Goal: Task Accomplishment & Management: Use online tool/utility

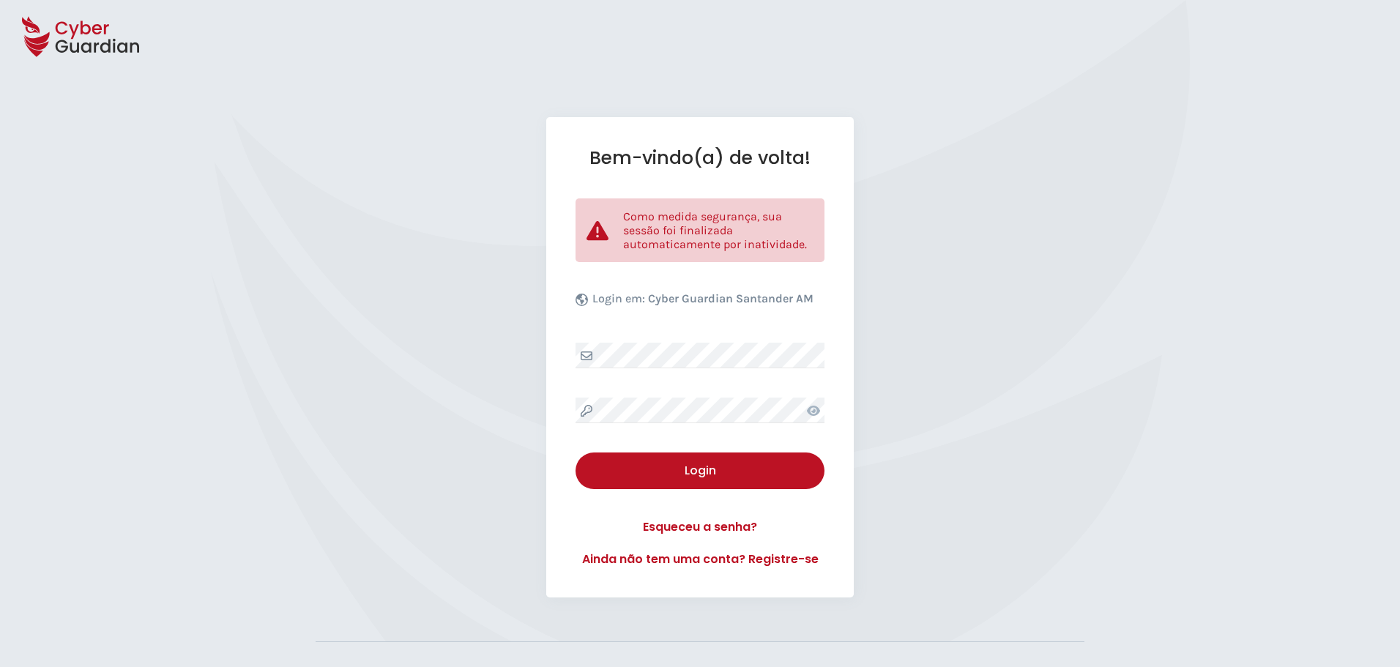
select select "Português (BR)"
click at [674, 462] on div "Login" at bounding box center [699, 471] width 227 height 18
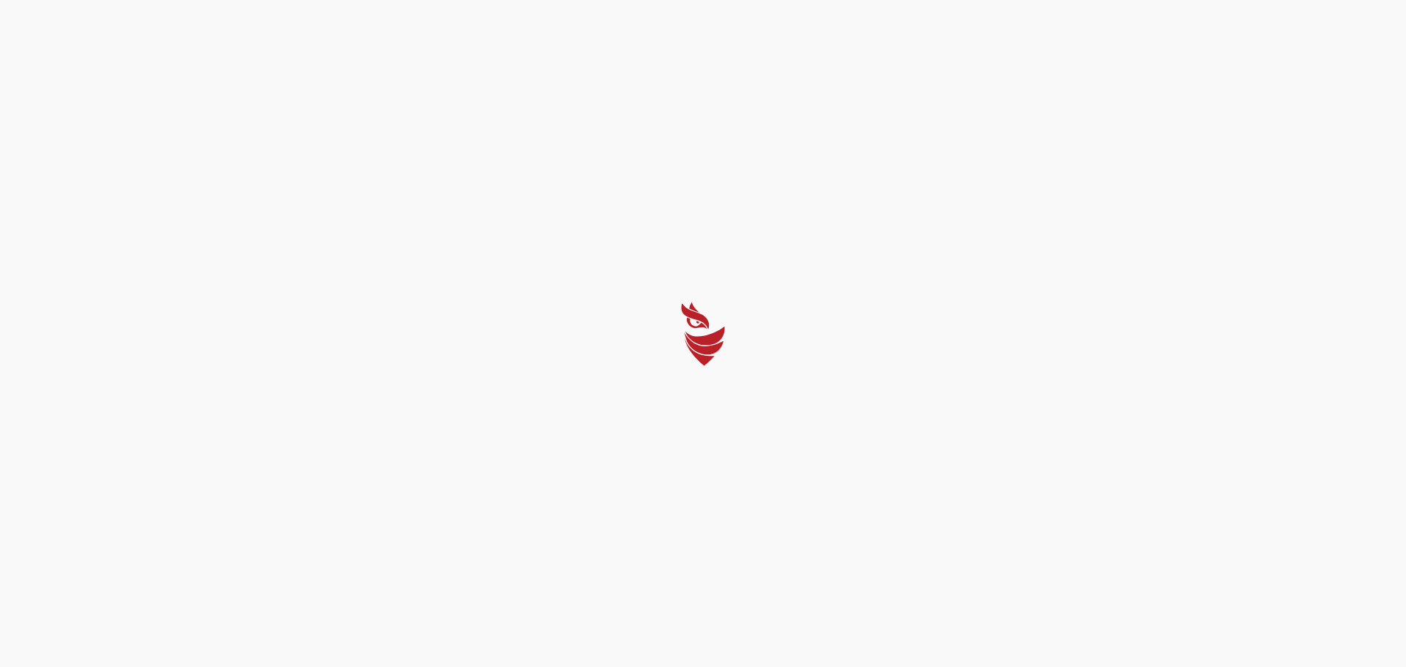
select select "Português (BR)"
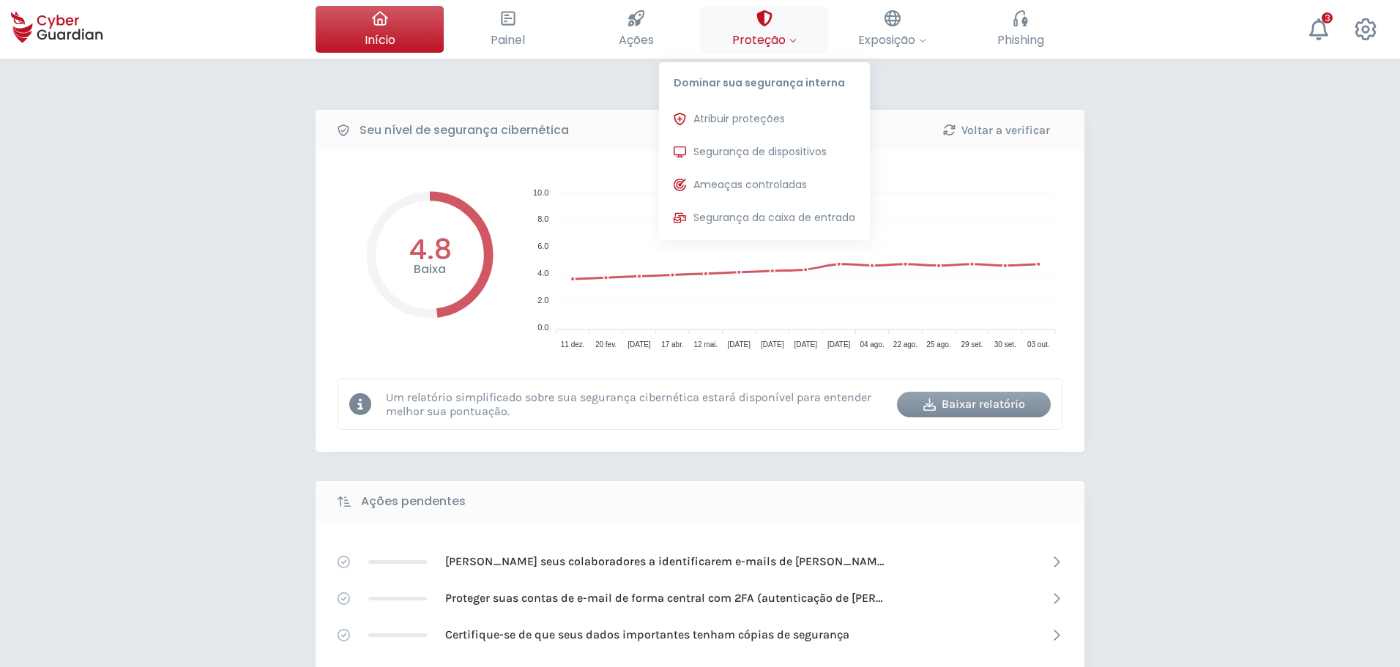
click at [772, 24] on button "Proteção Dominar sua segurança interna Atribuir proteções Atribua licenças de p…" at bounding box center [764, 29] width 128 height 47
click at [762, 153] on span "Segurança de dispositivos" at bounding box center [759, 151] width 133 height 15
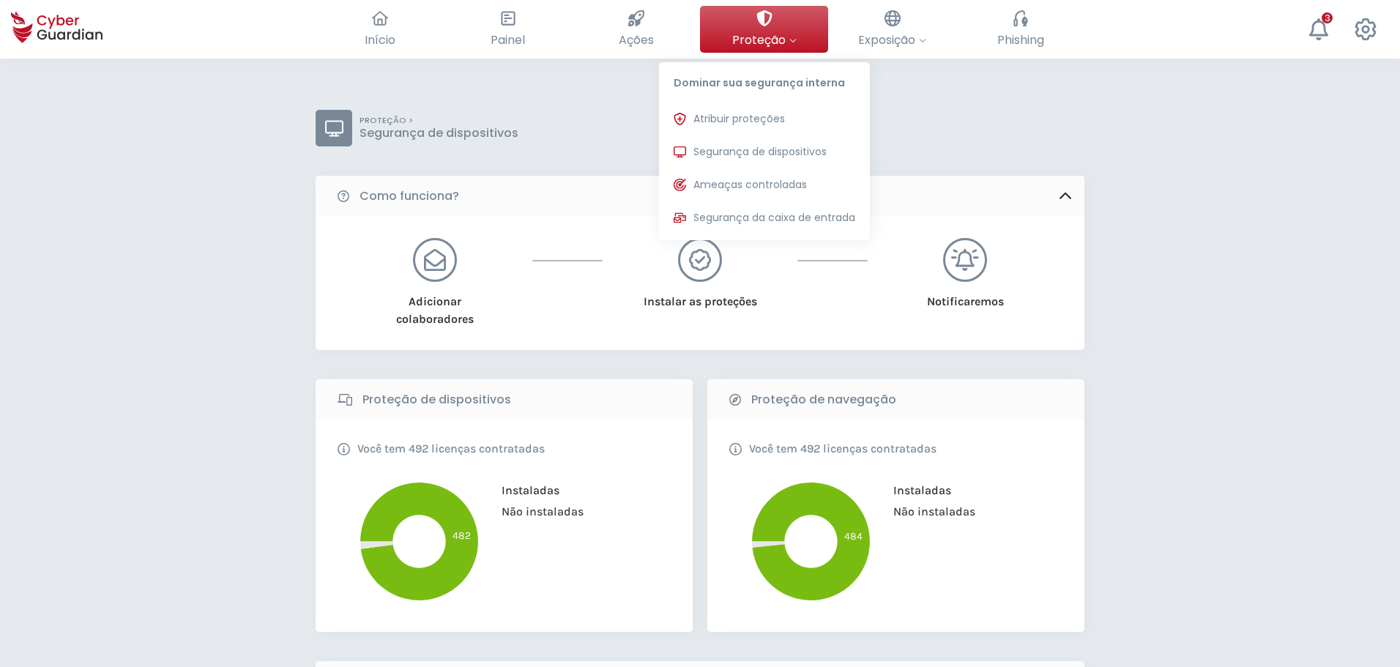
click at [773, 35] on span "Proteção" at bounding box center [764, 40] width 64 height 18
click at [724, 155] on span "Segurança de dispositivos" at bounding box center [759, 151] width 133 height 15
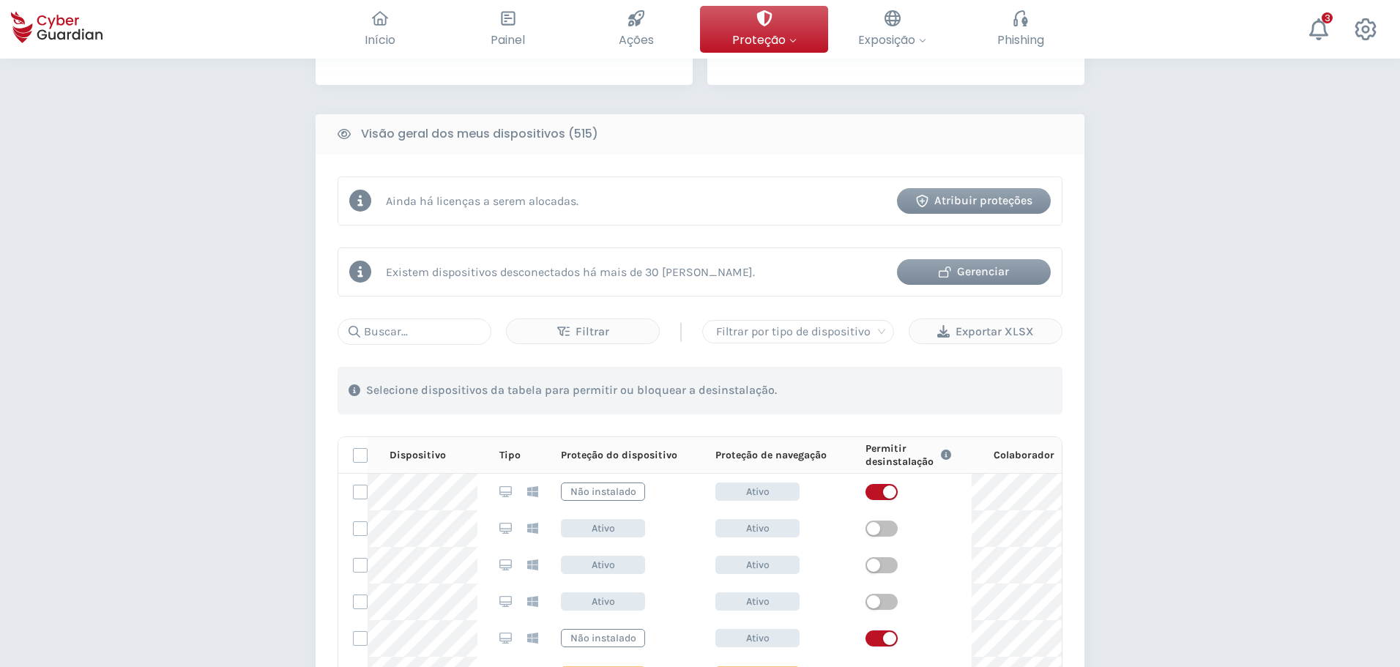
scroll to position [586, 0]
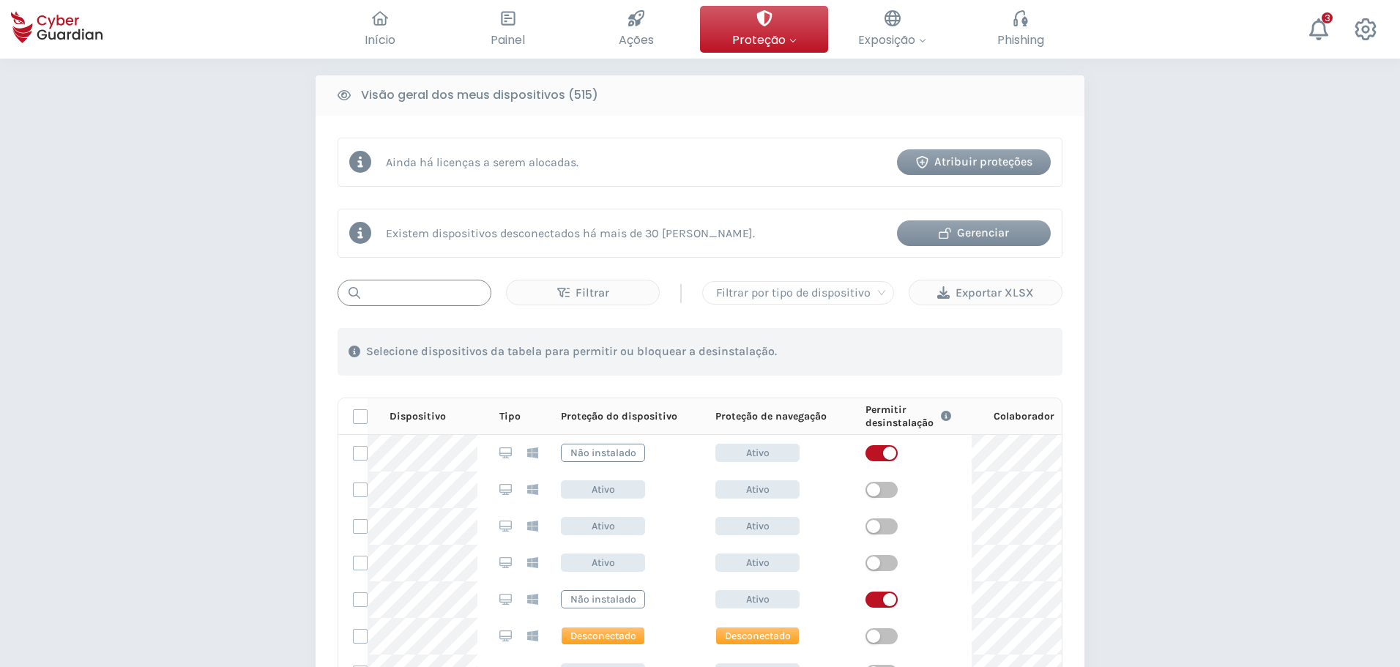
click at [430, 299] on input "text" at bounding box center [414, 293] width 154 height 26
paste input "MNT-BRJ145R7KD"
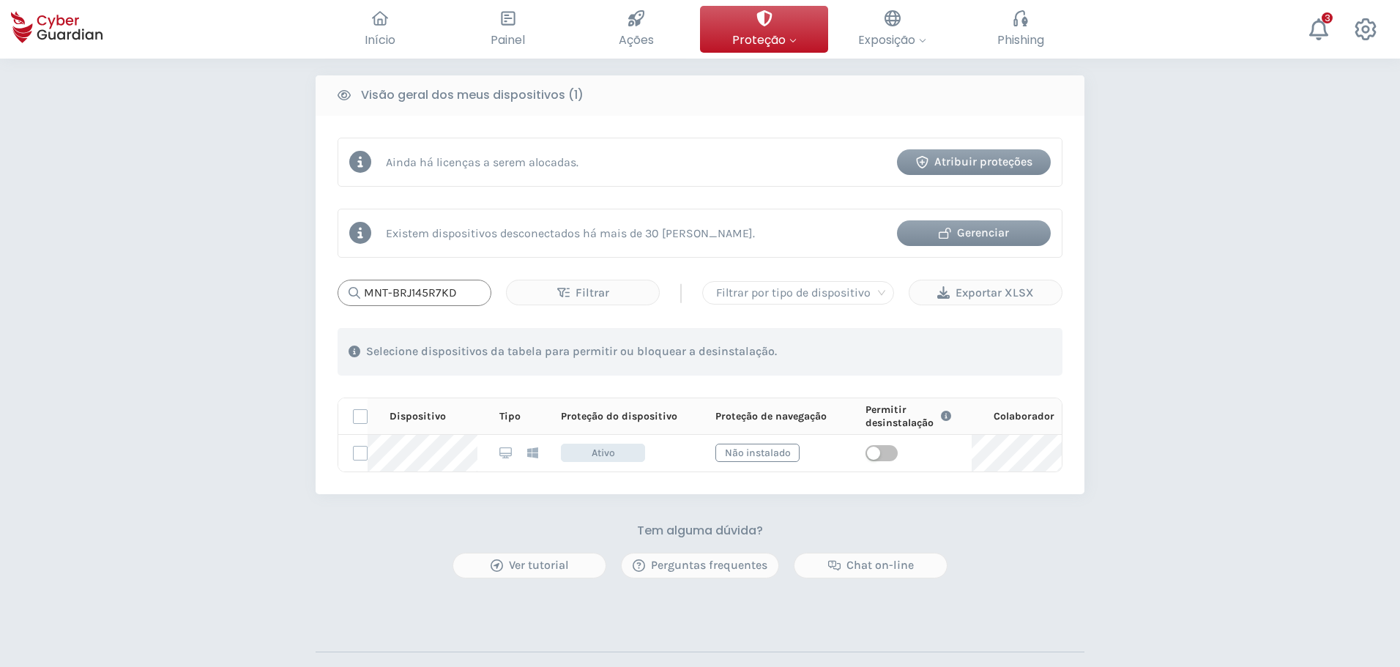
drag, startPoint x: 458, startPoint y: 294, endPoint x: 346, endPoint y: 263, distance: 116.2
click at [346, 263] on div "Ainda há licenças a serem alocadas. Atribuir proteções Existem dispositivos des…" at bounding box center [700, 305] width 769 height 378
paste input "39Q2GM"
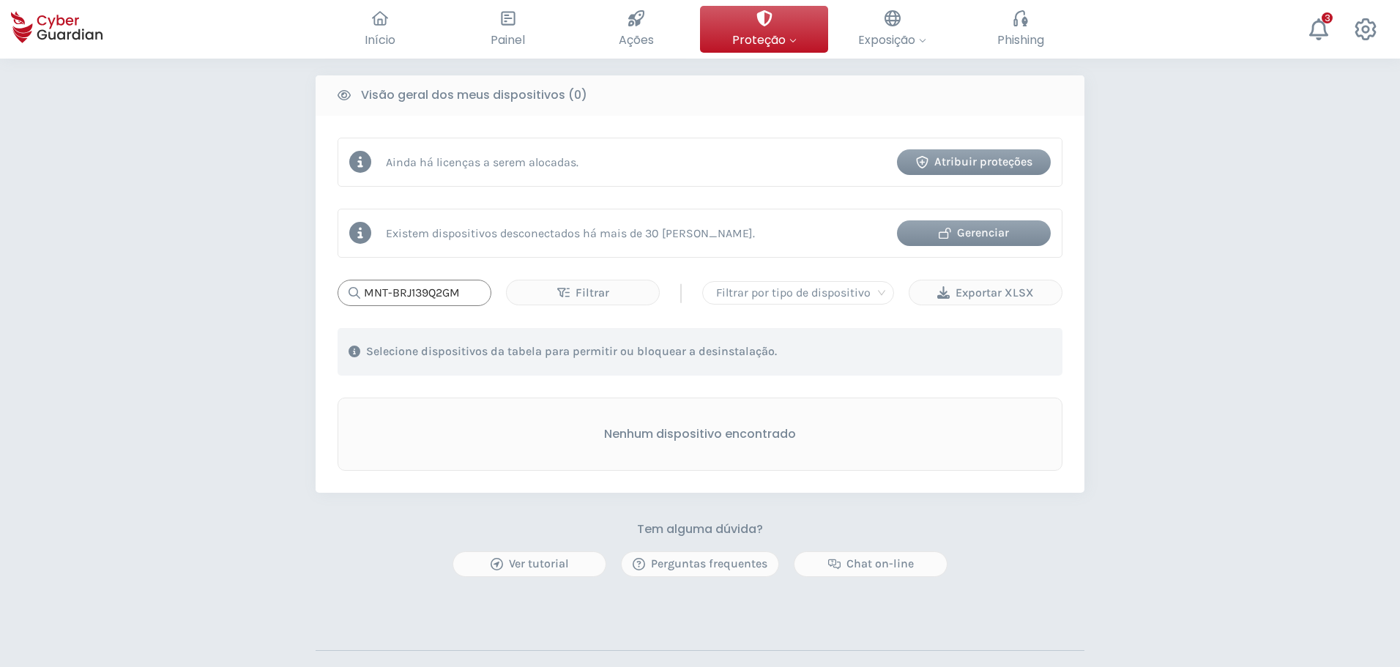
type input "MNT-BRJ139Q2GM"
drag, startPoint x: 464, startPoint y: 294, endPoint x: 273, endPoint y: 302, distance: 191.3
click at [273, 302] on div "PROTEÇÃO > Segurança de dispositivos Como funciona? Adicionar colaboradores Ins…" at bounding box center [700, 139] width 1400 height 1332
